Goal: Task Accomplishment & Management: Manage account settings

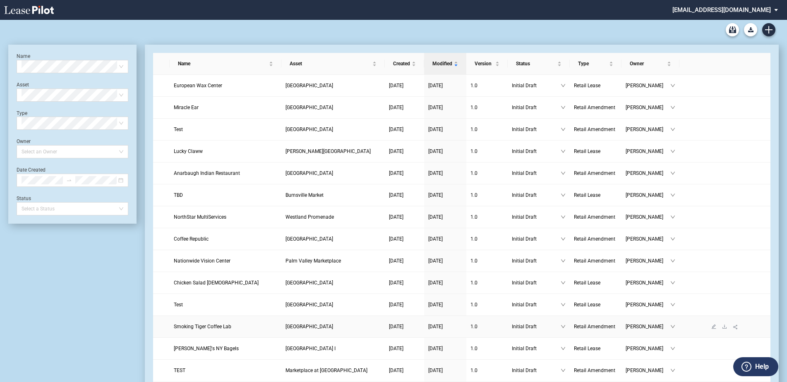
click at [263, 326] on link "Smoking Tiger Coffee Lab" at bounding box center [225, 327] width 103 height 8
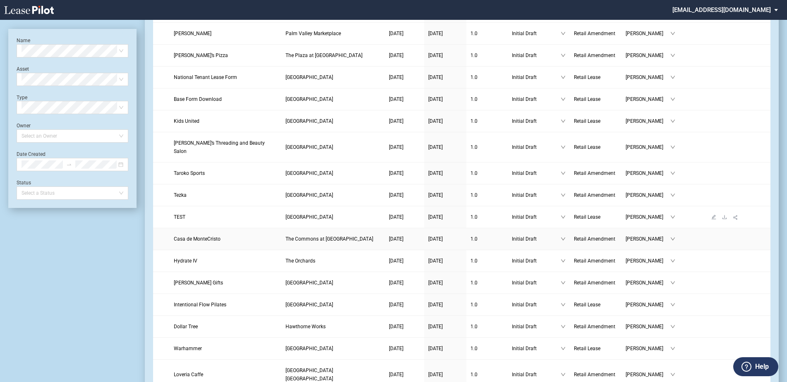
scroll to position [372, 0]
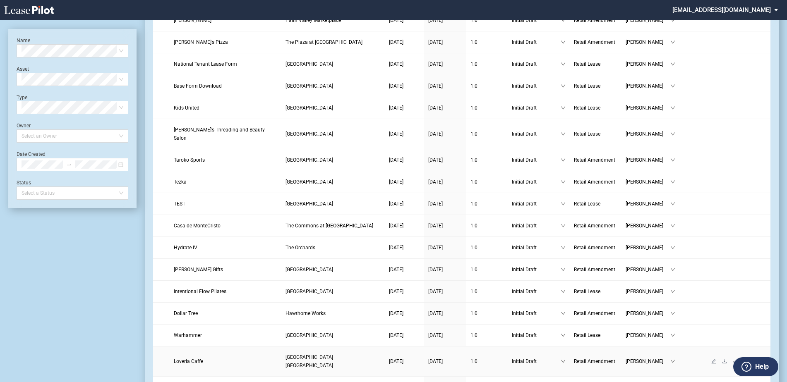
click at [291, 354] on td "[GEOGRAPHIC_DATA] [GEOGRAPHIC_DATA]" at bounding box center [332, 362] width 103 height 30
click at [295, 355] on span "[GEOGRAPHIC_DATA] [GEOGRAPHIC_DATA]" at bounding box center [310, 362] width 48 height 14
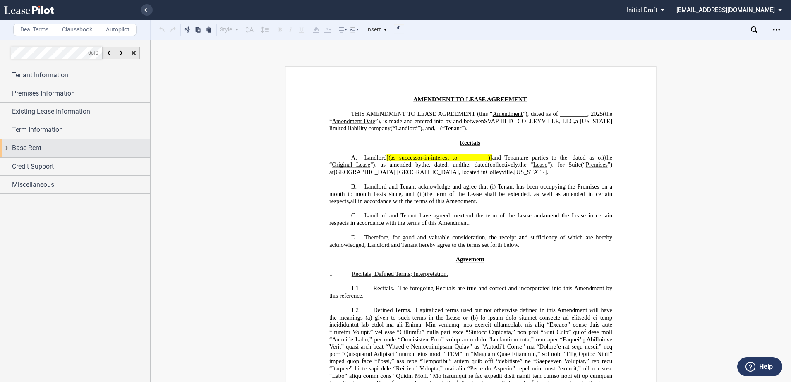
click at [30, 143] on span "Base Rent" at bounding box center [26, 148] width 29 height 10
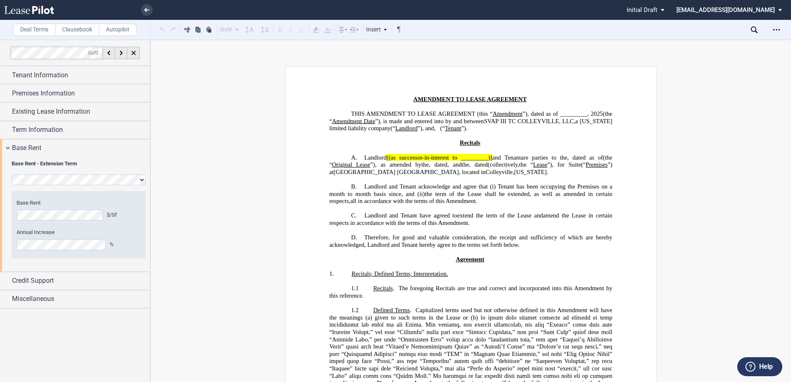
click at [0, 215] on html ".bocls-1{fill:#26354a;fill-rule:evenodd} Loading... × Pending... Pending... Ini…" at bounding box center [395, 191] width 791 height 382
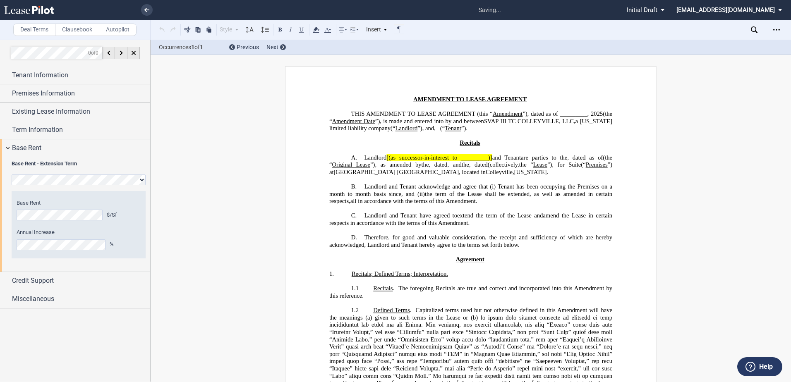
scroll to position [702, 0]
